Goal: Find specific page/section: Find specific page/section

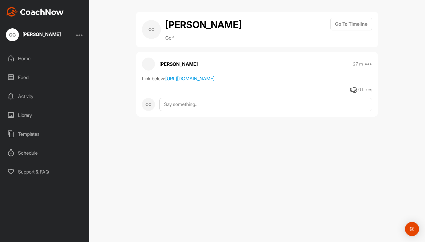
click at [31, 61] on div "Home" at bounding box center [44, 58] width 83 height 15
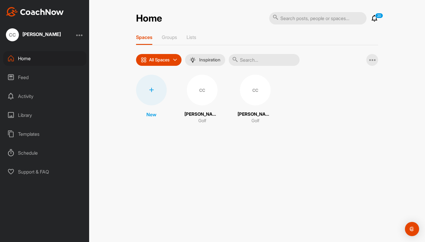
click at [204, 87] on div "CC" at bounding box center [202, 90] width 31 height 31
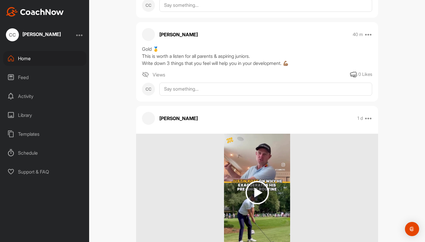
scroll to position [225, 0]
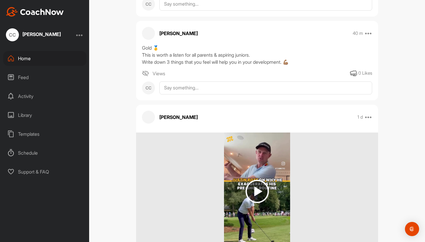
click at [162, 77] on span "Views" at bounding box center [159, 73] width 13 height 7
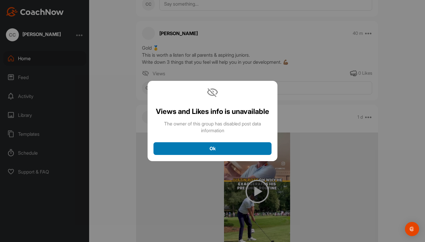
click at [206, 152] on div "Ok" at bounding box center [212, 148] width 109 height 7
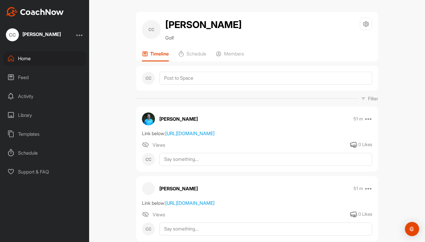
scroll to position [0, 0]
